Goal: Task Accomplishment & Management: Complete application form

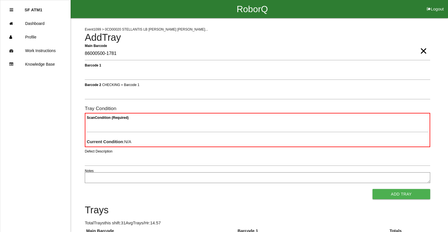
type Barcode "86000500-1781"
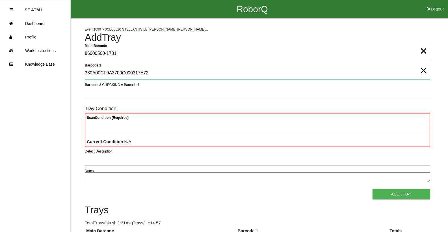
type 1 "330A00CF9A3700C000317E72"
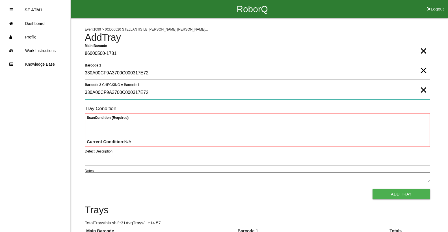
type 2 "330A00CF9A3700C000317E72"
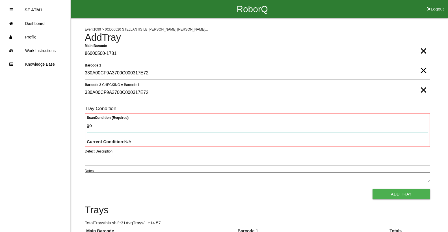
type Condition "goo"
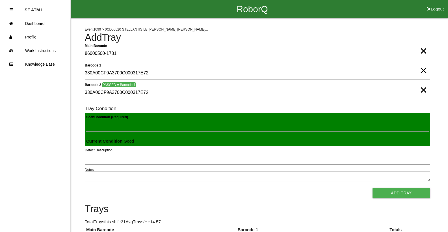
click at [373, 188] on button "Add Tray" at bounding box center [402, 193] width 58 height 10
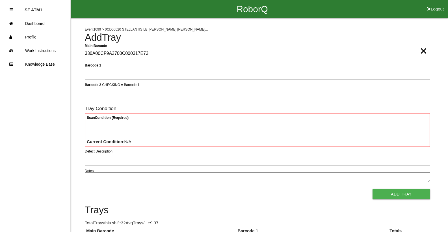
type Barcode "330A00CF9A3700C000317E73"
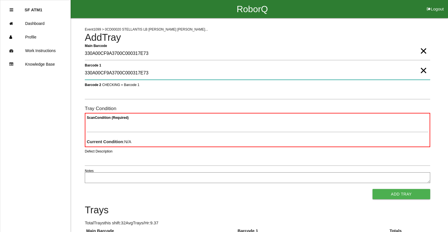
type 1 "330A00CF9A3700C000317E73"
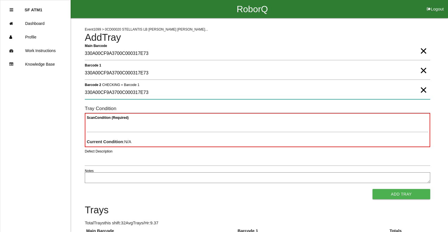
type 2 "330A00CF9A3700C000317E73"
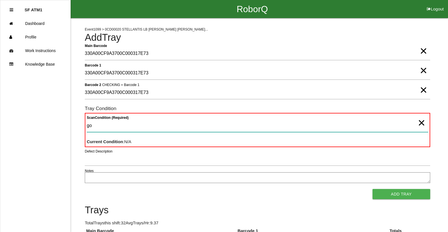
type Condition "goo"
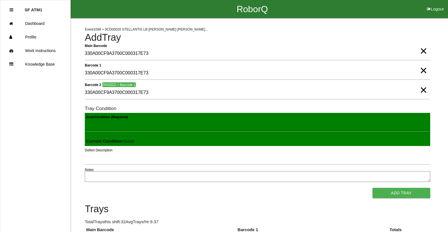
click at [373, 188] on button "Add Tray" at bounding box center [402, 193] width 58 height 10
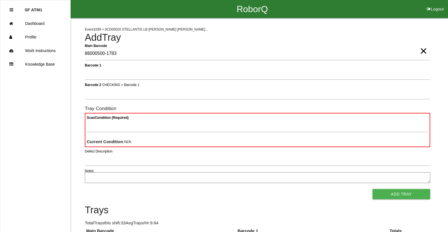
type Barcode "86000500-1783"
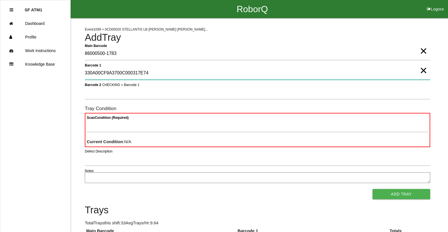
type 1 "330A00CF9A3700C000317E74"
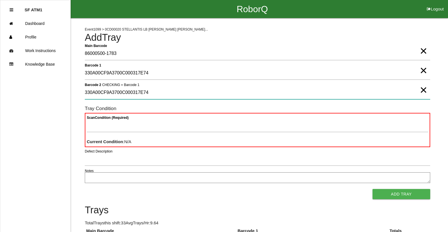
type 2 "330A00CF9A3700C000317E74"
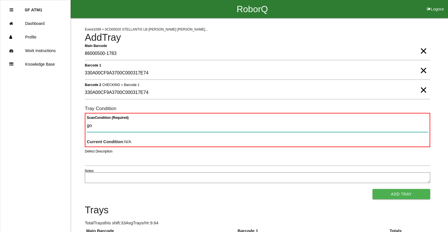
type Condition "goo"
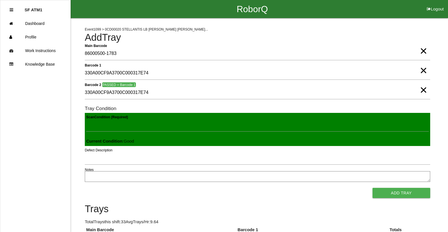
click at [373, 188] on button "Add Tray" at bounding box center [402, 193] width 58 height 10
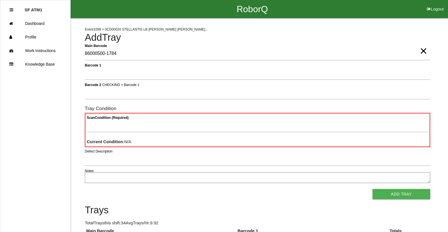
type Barcode "86000500-1784"
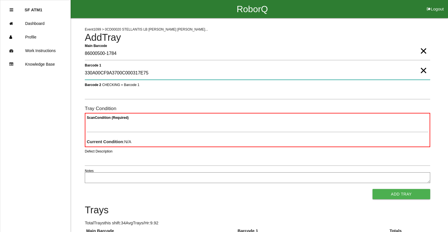
type 1 "330A00CF9A3700C000317E75"
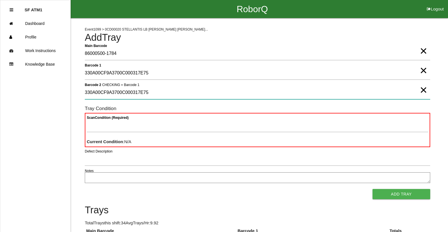
type 2 "330A00CF9A3700C000317E75"
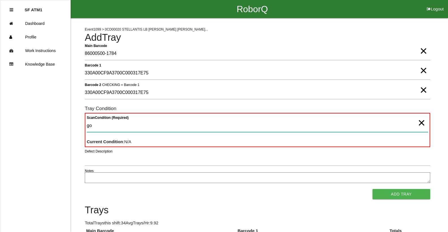
type Condition "goo"
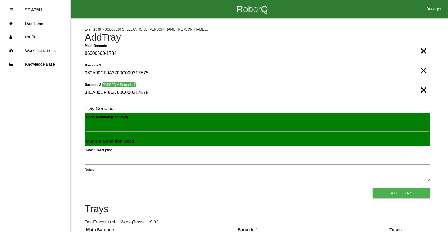
click at [373, 188] on button "Add Tray" at bounding box center [402, 193] width 58 height 10
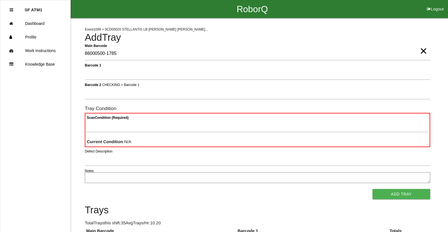
type Barcode "86000500-1785"
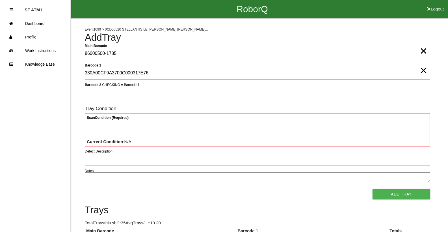
type 1 "330A00CF9A3700C000317E76"
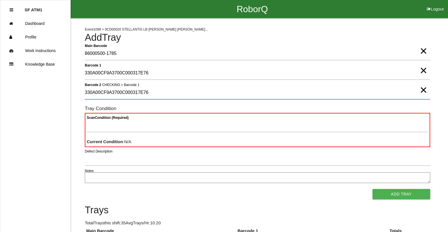
type 2 "330A00CF9A3700C000317E76"
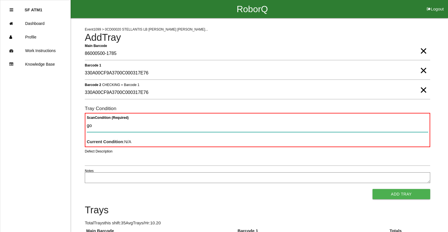
type Condition "goo"
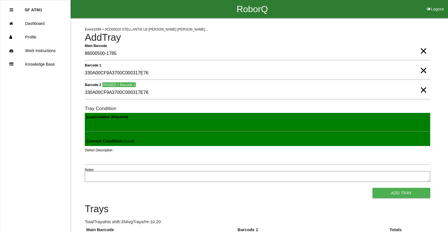
click at [373, 188] on button "Add Tray" at bounding box center [402, 193] width 58 height 10
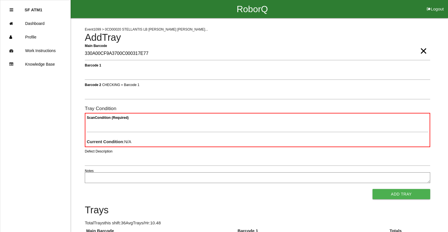
type Barcode "330A00CF9A3700C000317E77"
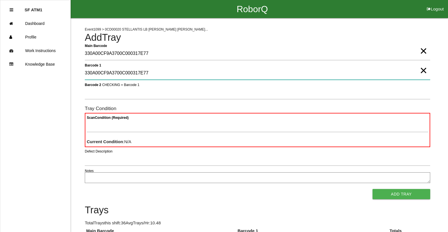
type 1 "330A00CF9A3700C000317E77"
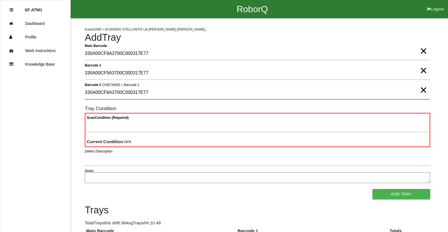
type 2 "330A00CF9A3700C000317E77"
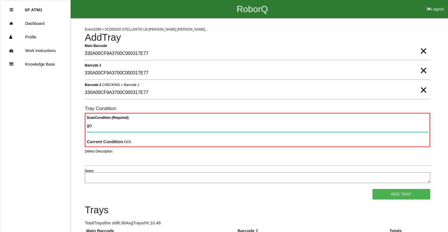
type Condition "goo"
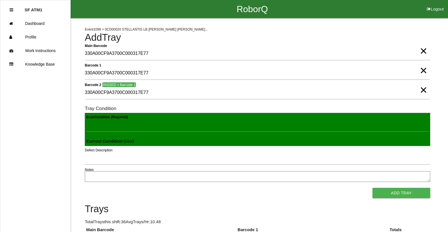
click at [373, 188] on button "Add Tray" at bounding box center [402, 193] width 58 height 10
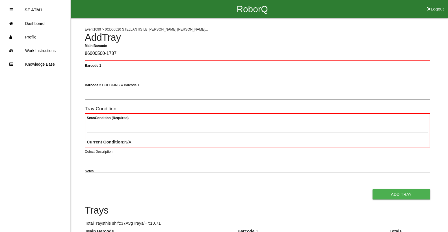
type Barcode "86000500-1787"
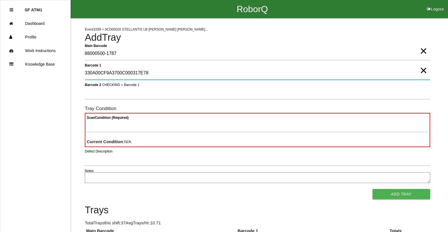
type 1 "330A00CF9A3700C000317E78"
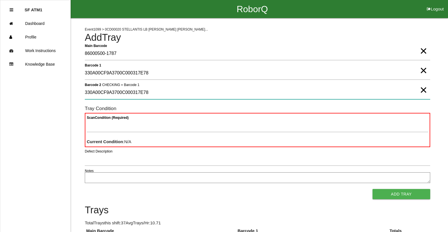
type 2 "330A00CF9A3700C000317E78"
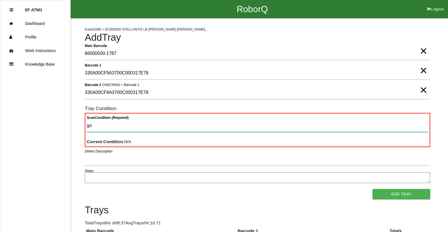
type Condition "goo"
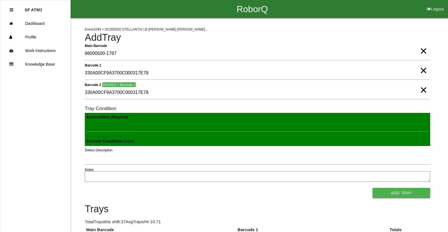
click at [373, 188] on button "Add Tray" at bounding box center [402, 193] width 58 height 10
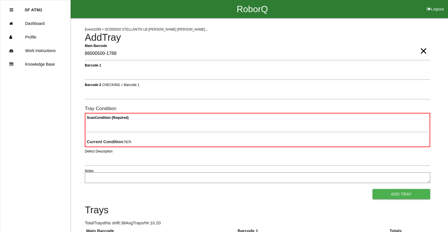
type Barcode "86000500-1788"
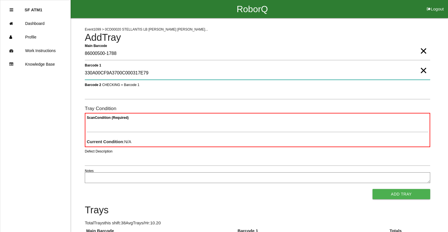
type 1 "330A00CF9A3700C000317E79"
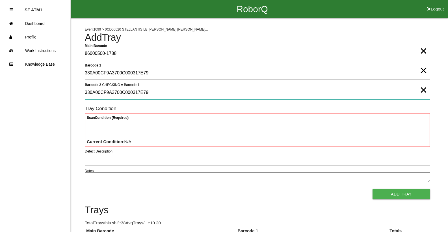
type 2 "330A00CF9A3700C000317E79"
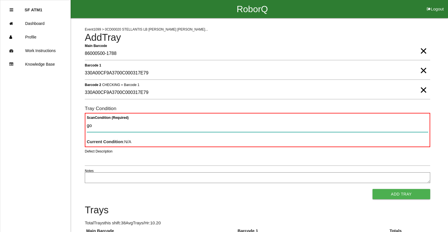
type Condition "goo"
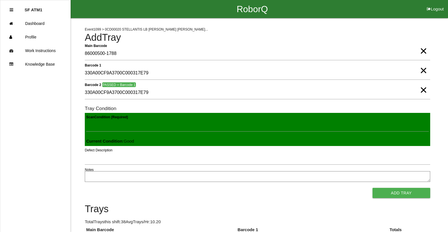
click at [373, 188] on button "Add Tray" at bounding box center [402, 193] width 58 height 10
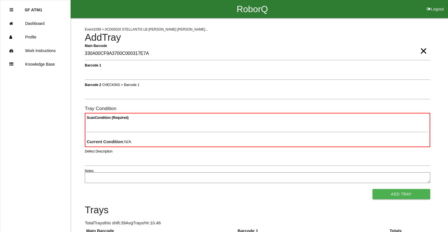
type Barcode "330A00CF9A3700C000317E7A"
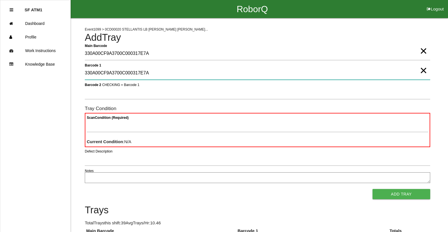
type 1 "330A00CF9A3700C000317E7A"
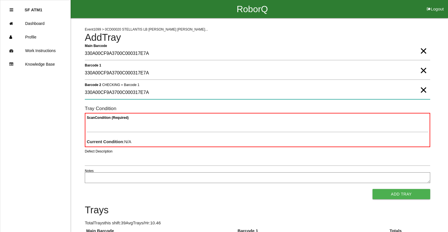
type 2 "330A00CF9A3700C000317E7A"
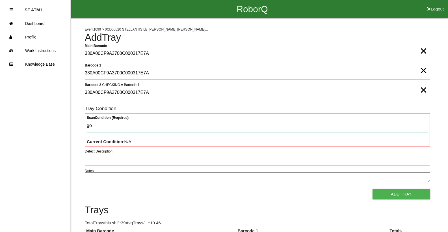
type Condition "goo"
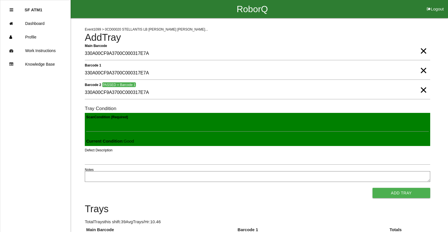
click at [373, 188] on button "Add Tray" at bounding box center [402, 193] width 58 height 10
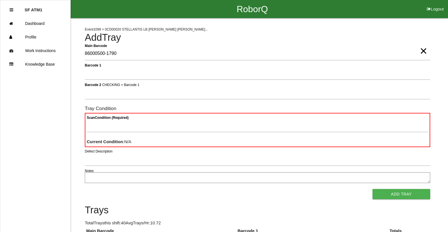
type Barcode "86000500-1790"
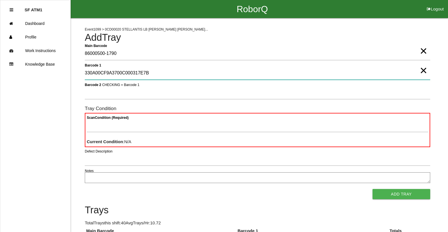
type 1 "330A00CF9A3700C000317E7B"
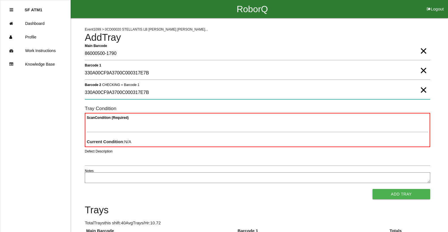
type 2 "330A00CF9A3700C000317E7B"
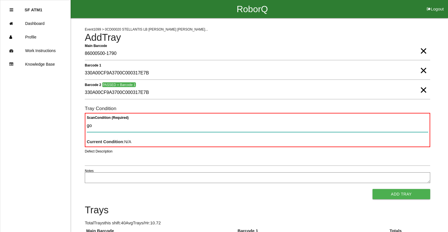
type Condition "goo"
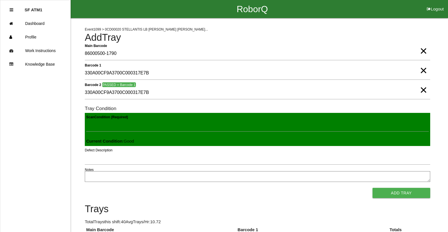
click at [373, 188] on button "Add Tray" at bounding box center [402, 193] width 58 height 10
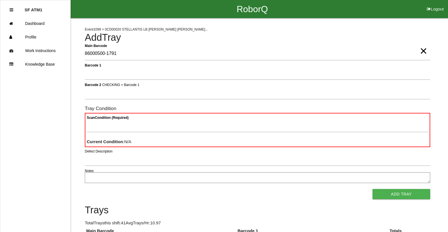
type Barcode "86000500-1791"
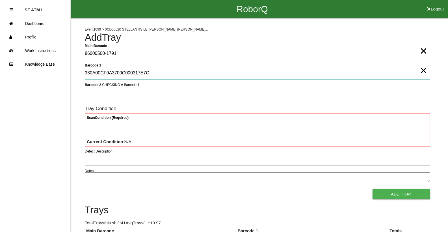
type 1 "330A00CF9A3700C000317E7C"
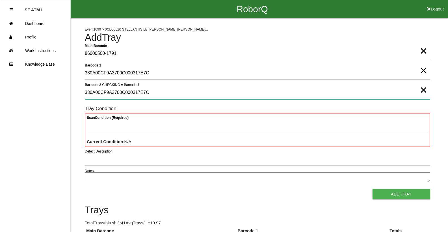
type 2 "330A00CF9A3700C000317E7C"
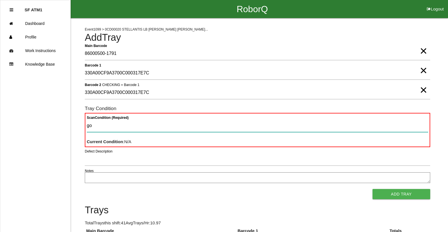
type Condition "goo"
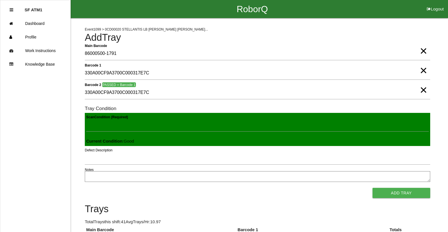
click at [373, 188] on button "Add Tray" at bounding box center [402, 193] width 58 height 10
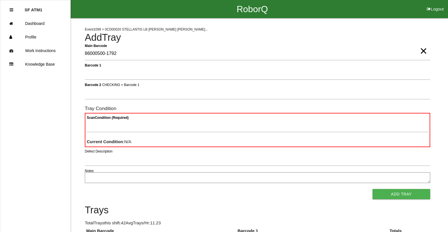
type Barcode "86000500-1792"
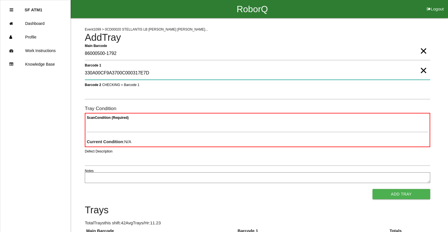
type 1 "330A00CF9A3700C000317E7D"
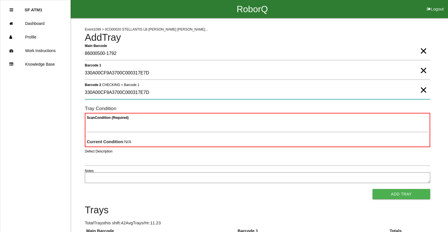
type 2 "330A00CF9A3700C000317E7D"
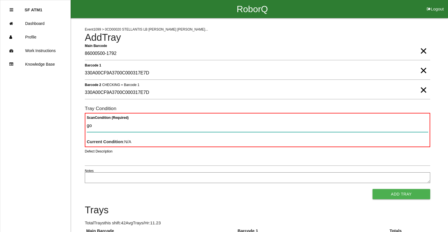
type Condition "goo"
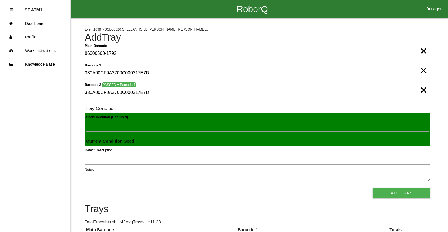
click at [373, 188] on button "Add Tray" at bounding box center [402, 193] width 58 height 10
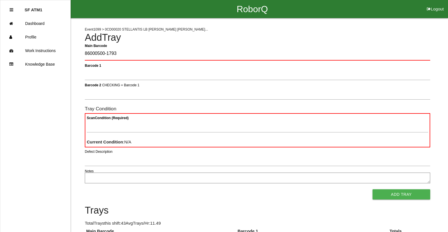
type Barcode "86000500-1793"
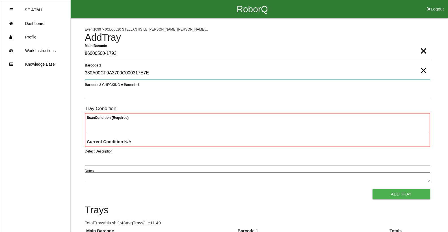
type 1 "330A00CF9A3700C000317E7E"
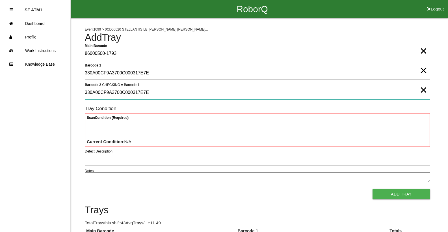
type 2 "330A00CF9A3700C000317E7E"
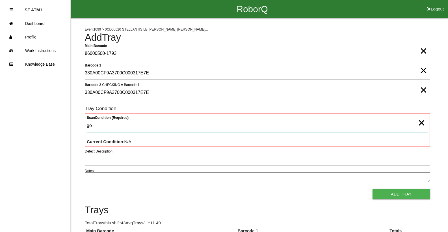
type Condition "goo"
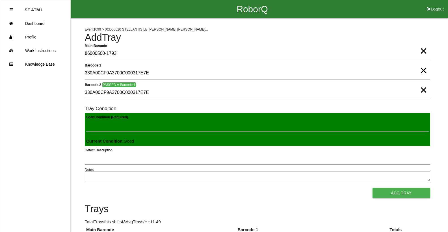
click button "Add Tray" at bounding box center [402, 193] width 58 height 10
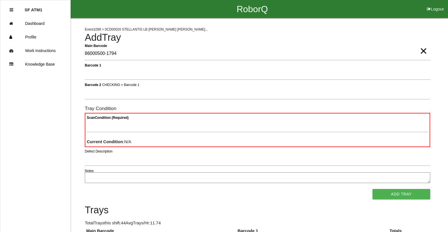
type Barcode "86000500-1794"
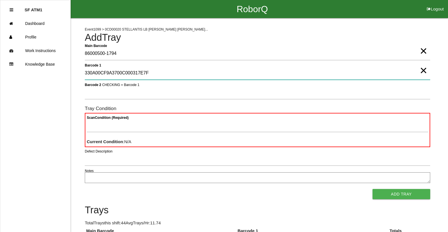
type 1 "330A00CF9A3700C000317E7F"
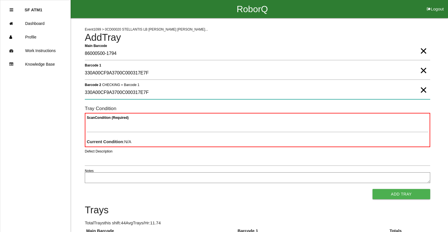
type 2 "330A00CF9A3700C000317E7F"
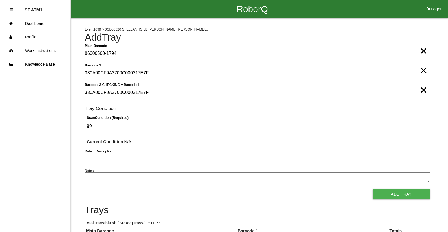
type Condition "goo"
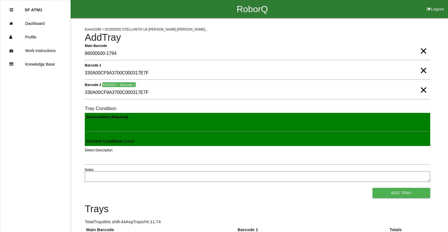
click at [373, 188] on button "Add Tray" at bounding box center [402, 193] width 58 height 10
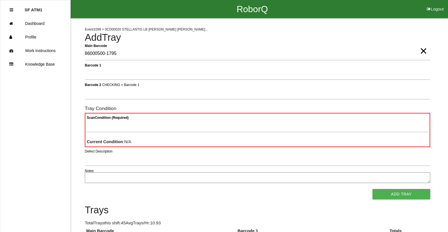
type Barcode "86000500-1795"
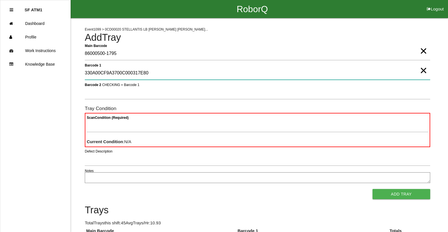
type 1 "330A00CF9A3700C000317E80"
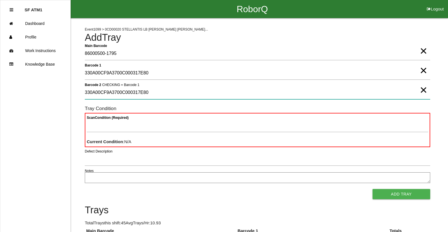
type 2 "330A00CF9A3700C000317E80"
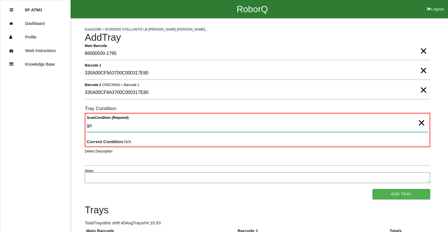
type Condition "goo"
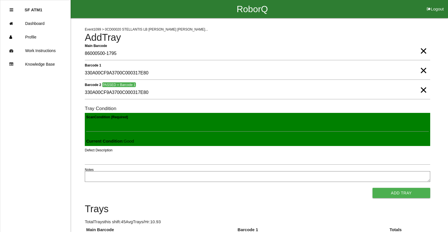
click at [373, 188] on button "Add Tray" at bounding box center [402, 193] width 58 height 10
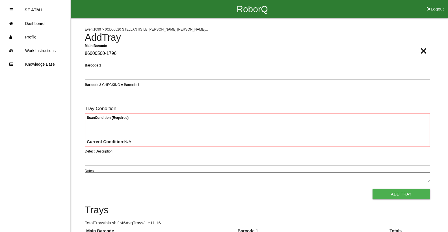
type Barcode "86000500-1796"
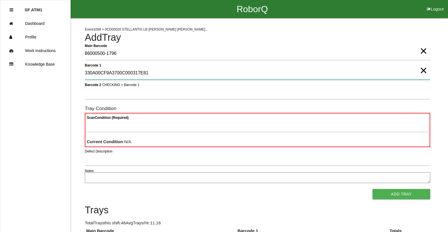
type 1 "330A00CF9A3700C000317E81"
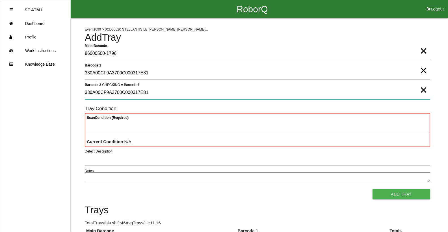
type 2 "330A00CF9A3700C000317E81"
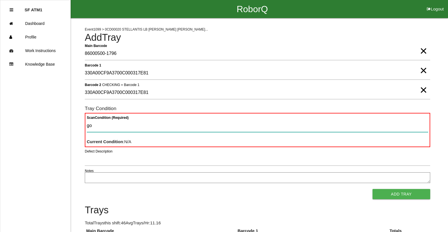
type Condition "goo"
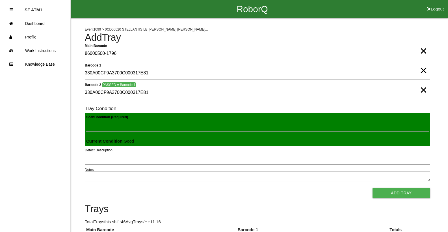
click at [373, 188] on button "Add Tray" at bounding box center [402, 193] width 58 height 10
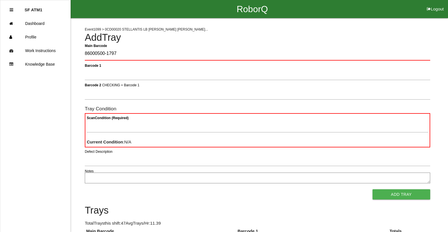
type Barcode "86000500-1797"
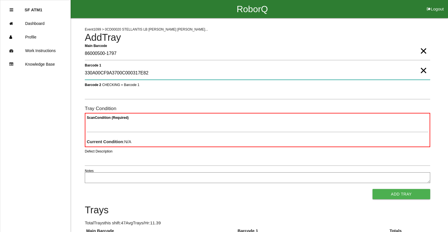
type 1 "330A00CF9A3700C000317E82"
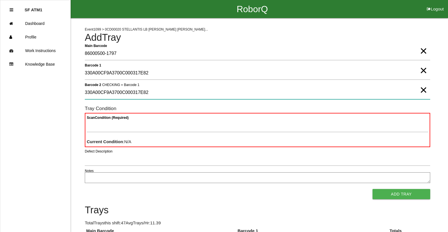
type 2 "330A00CF9A3700C000317E82"
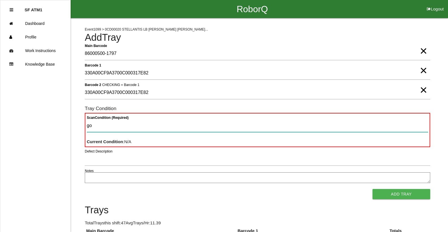
type Condition "goo"
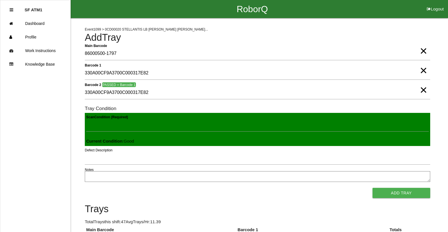
click at [373, 188] on button "Add Tray" at bounding box center [402, 193] width 58 height 10
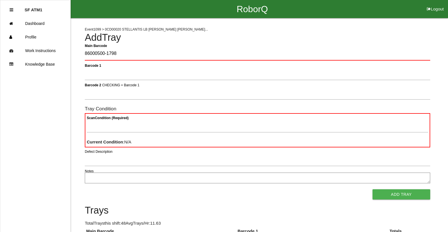
type Barcode "86000500-1798"
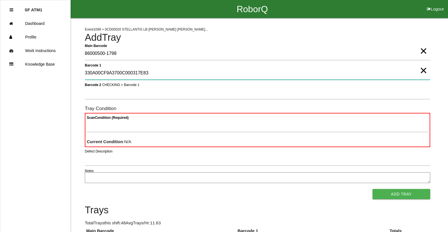
type 1 "330A00CF9A3700C000317E83"
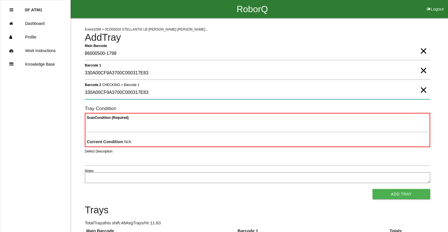
type 2 "330A00CF9A3700C000317E83"
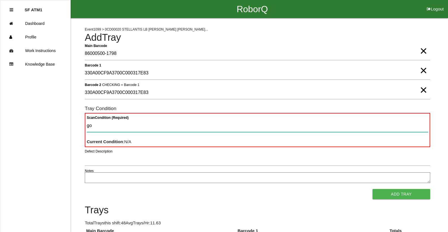
type Condition "goo"
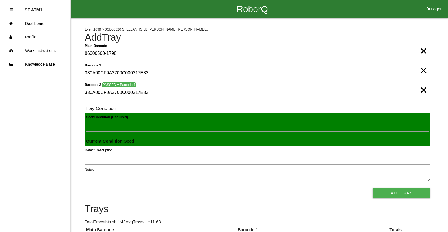
click at [373, 188] on button "Add Tray" at bounding box center [402, 193] width 58 height 10
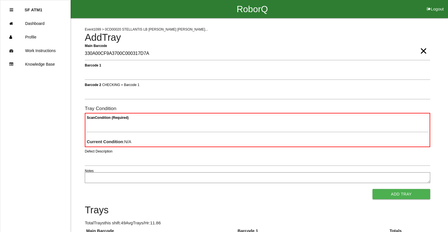
type Barcode "330A00CF9A3700C000317D7A"
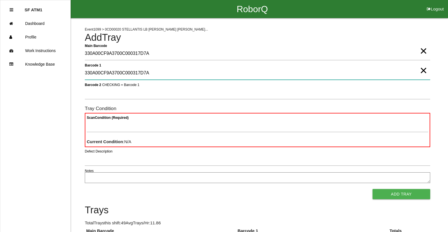
type 1 "330A00CF9A3700C000317D7A"
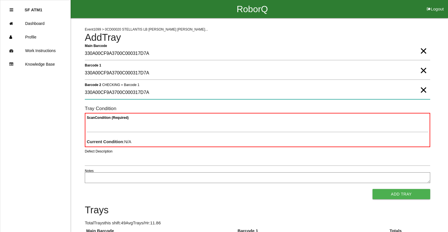
type 2 "330A00CF9A3700C000317D7A"
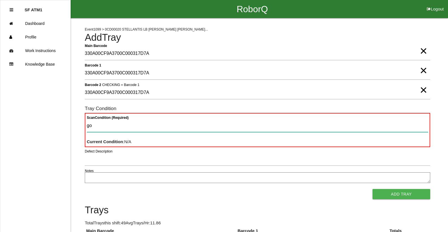
type Condition "goo"
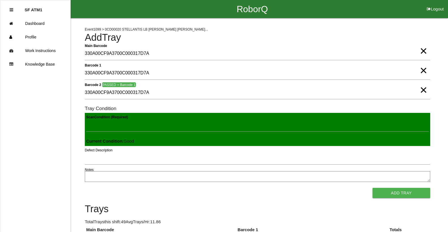
click at [373, 188] on button "Add Tray" at bounding box center [402, 193] width 58 height 10
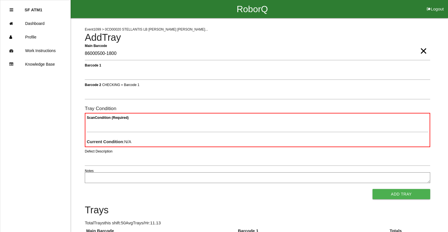
type Barcode "86000500-1800"
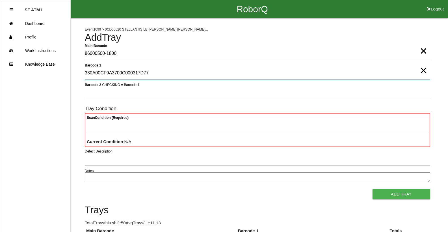
type 1 "330A00CF9A3700C000317D77"
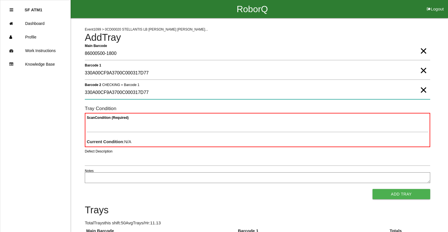
type 2 "330A00CF9A3700C000317D77"
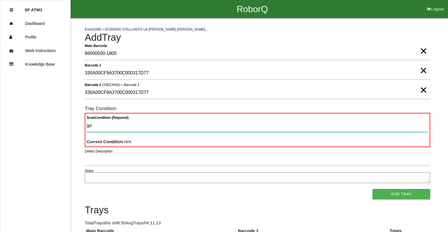
type Condition "goo"
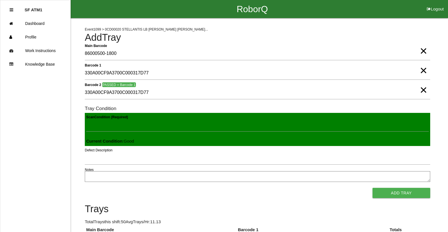
click at [373, 188] on button "Add Tray" at bounding box center [402, 193] width 58 height 10
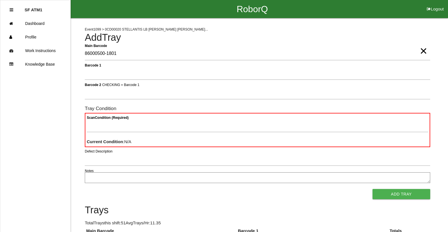
type Barcode "86000500-1801"
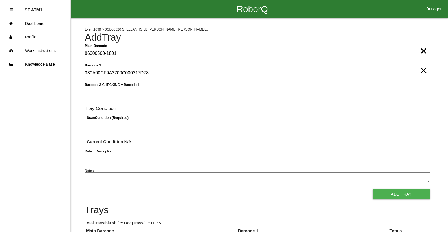
type 1 "330A00CF9A3700C000317D78"
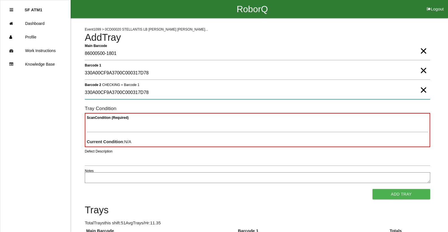
type 2 "330A00CF9A3700C000317D78"
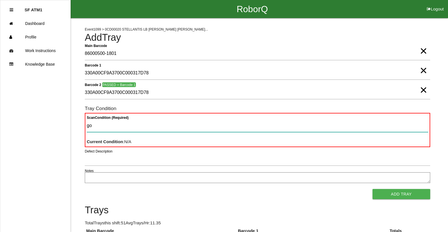
type Condition "goo"
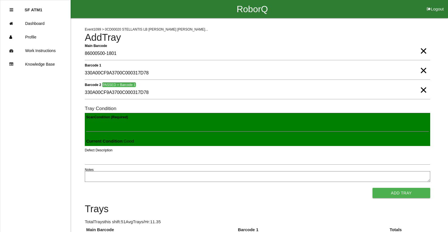
click at [373, 188] on button "Add Tray" at bounding box center [402, 193] width 58 height 10
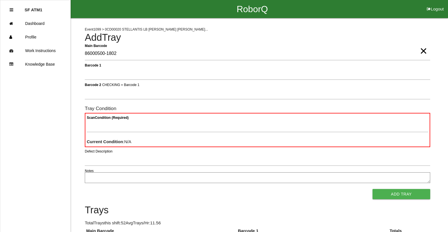
type Barcode "86000500-1802"
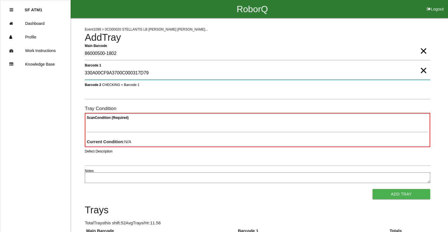
type 1 "330A00CF9A3700C000317D79"
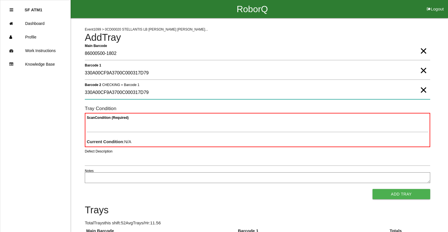
type 2 "330A00CF9A3700C000317D79"
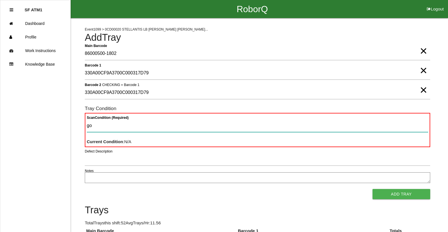
type Condition "goo"
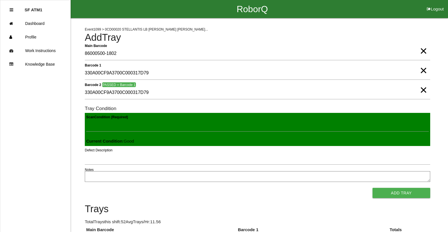
click at [373, 188] on button "Add Tray" at bounding box center [402, 193] width 58 height 10
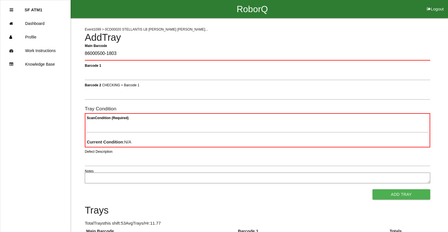
type Barcode "86000500-1803"
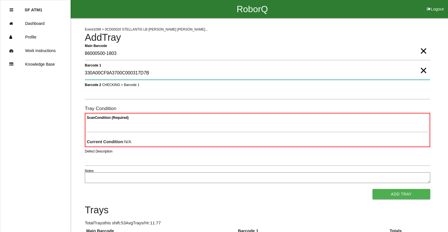
type 1 "330A00CF9A3700C000317D7B"
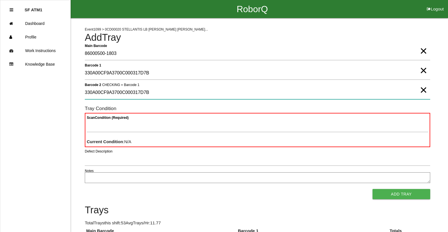
type 2 "330A00CF9A3700C000317D7B"
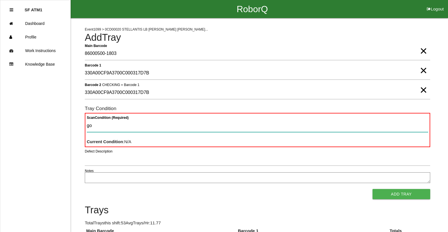
type Condition "goo"
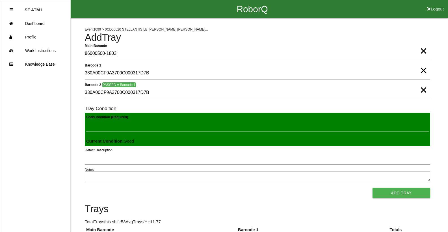
click at [373, 188] on button "Add Tray" at bounding box center [402, 193] width 58 height 10
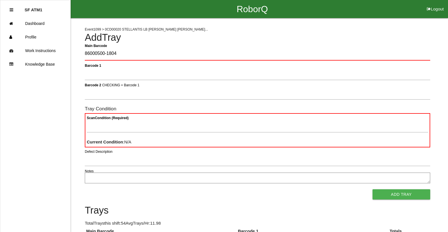
type Barcode "86000500-1804"
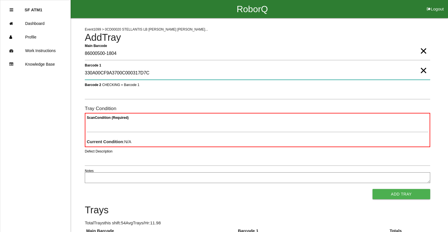
type 1 "330A00CF9A3700C000317D7C"
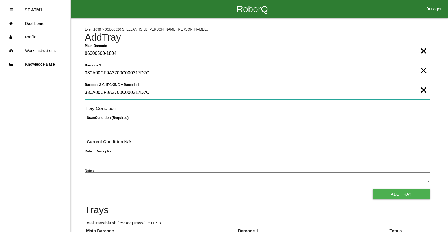
type 2 "330A00CF9A3700C000317D7C"
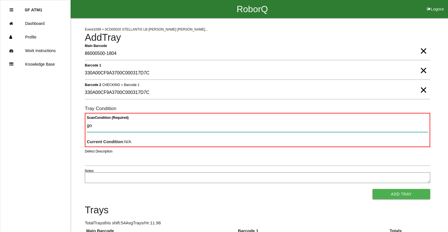
type Condition "goo"
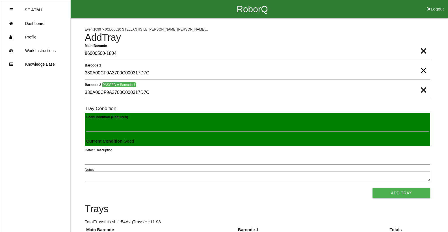
click at [373, 188] on button "Add Tray" at bounding box center [402, 193] width 58 height 10
